Goal: Navigation & Orientation: Find specific page/section

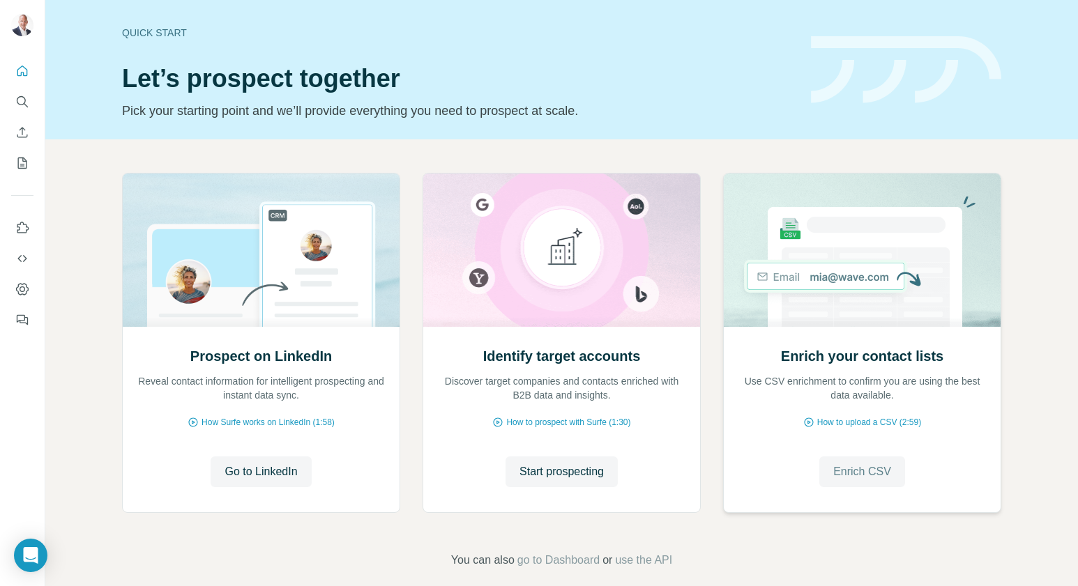
click at [837, 478] on span "Enrich CSV" at bounding box center [862, 471] width 58 height 17
click at [558, 474] on span "Start prospecting" at bounding box center [561, 471] width 84 height 17
click at [250, 478] on span "Go to LinkedIn" at bounding box center [260, 471] width 72 height 17
click at [23, 69] on icon "Quick start" at bounding box center [22, 71] width 14 height 14
